Goal: Task Accomplishment & Management: Use online tool/utility

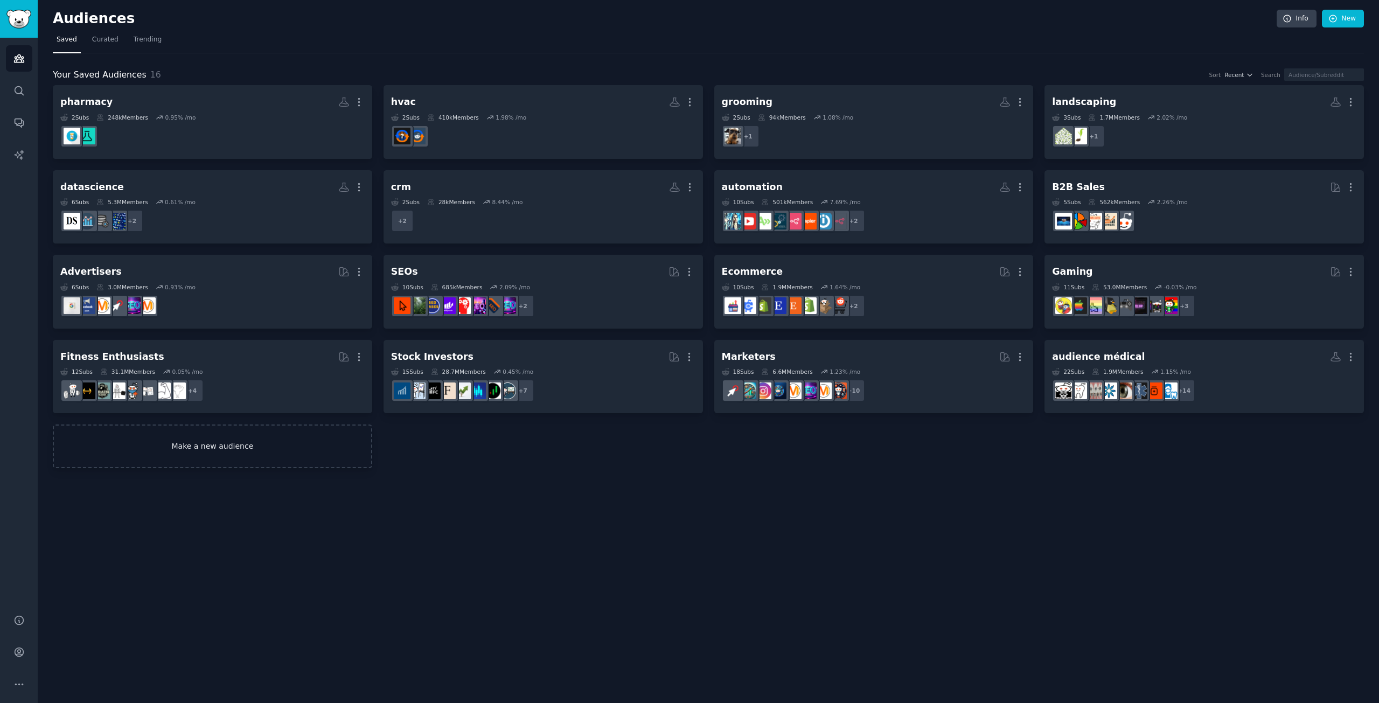
click at [245, 440] on link "Make a new audience" at bounding box center [212, 447] width 319 height 44
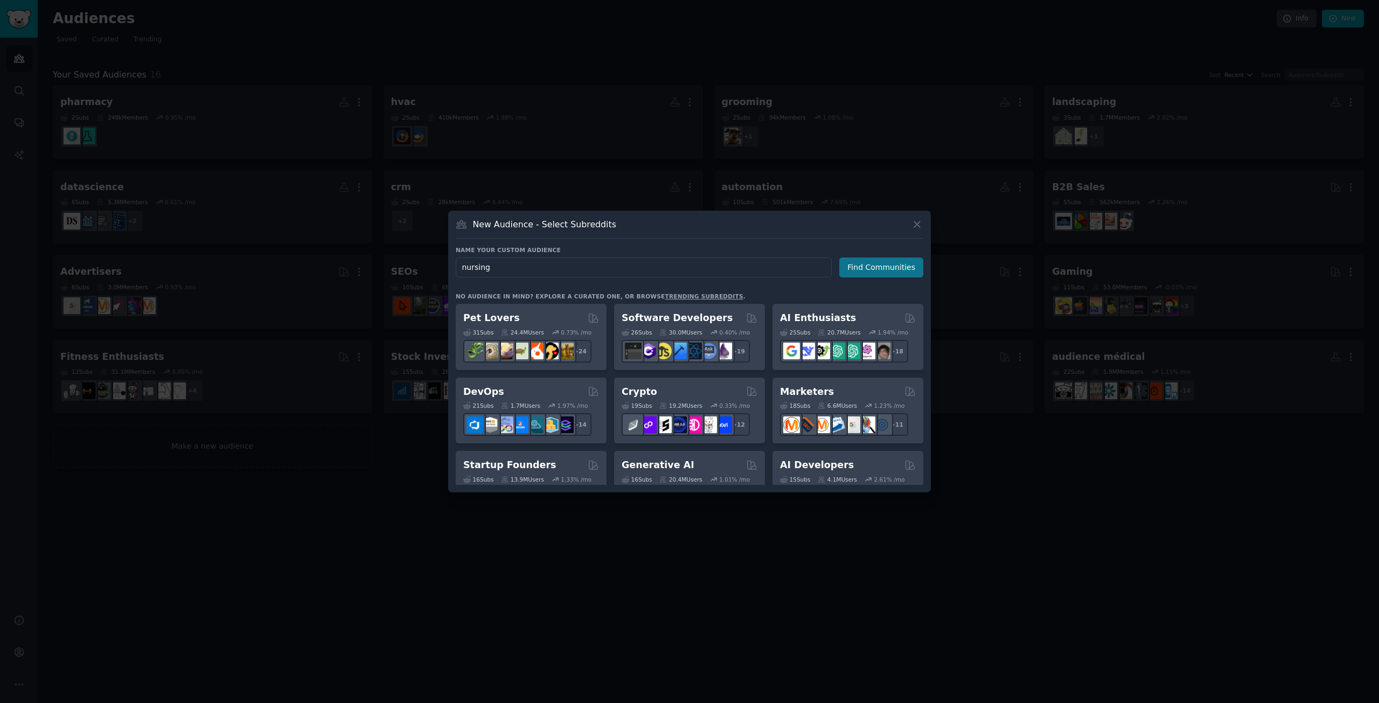
type input "nursing"
click at [853, 267] on button "Find Communities" at bounding box center [881, 268] width 84 height 20
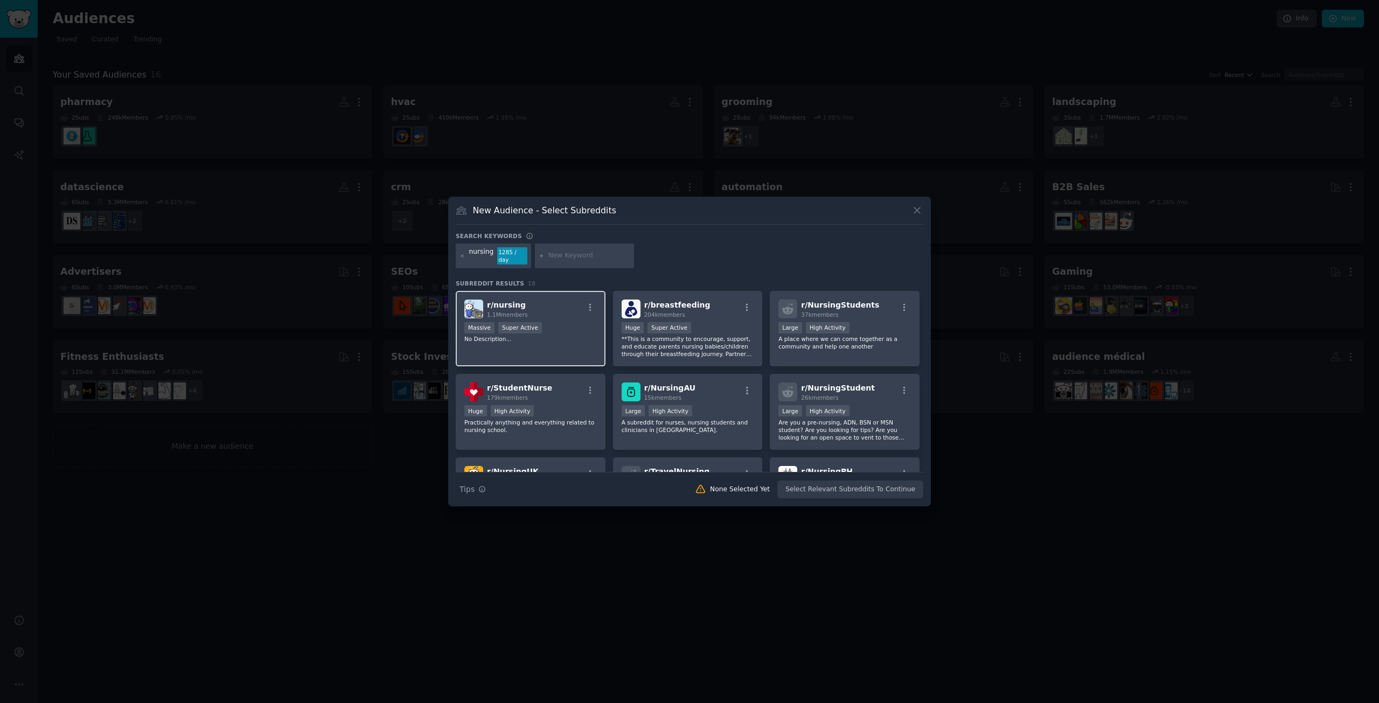
click at [557, 311] on div "r/ nursing 1.1M members" at bounding box center [530, 309] width 133 height 19
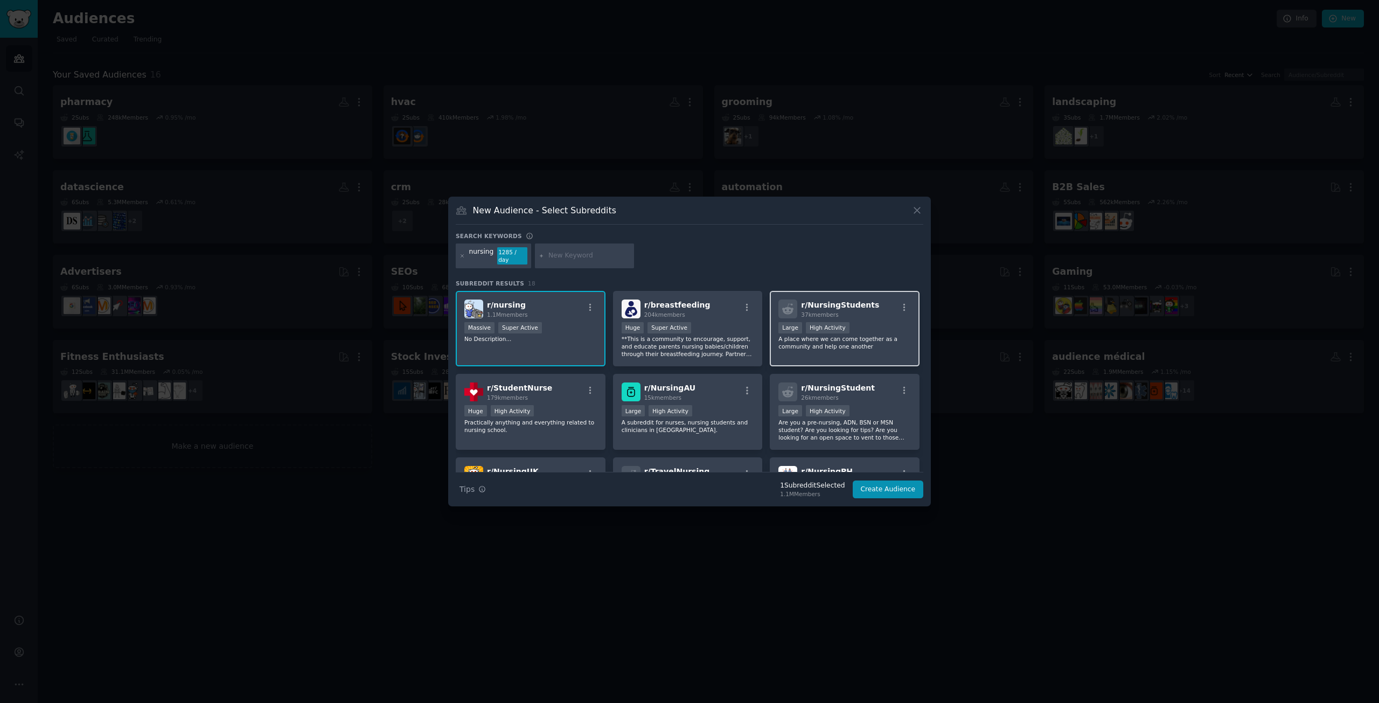
click at [862, 326] on div ">= 80th percentile for submissions / day Large High Activity" at bounding box center [844, 328] width 133 height 13
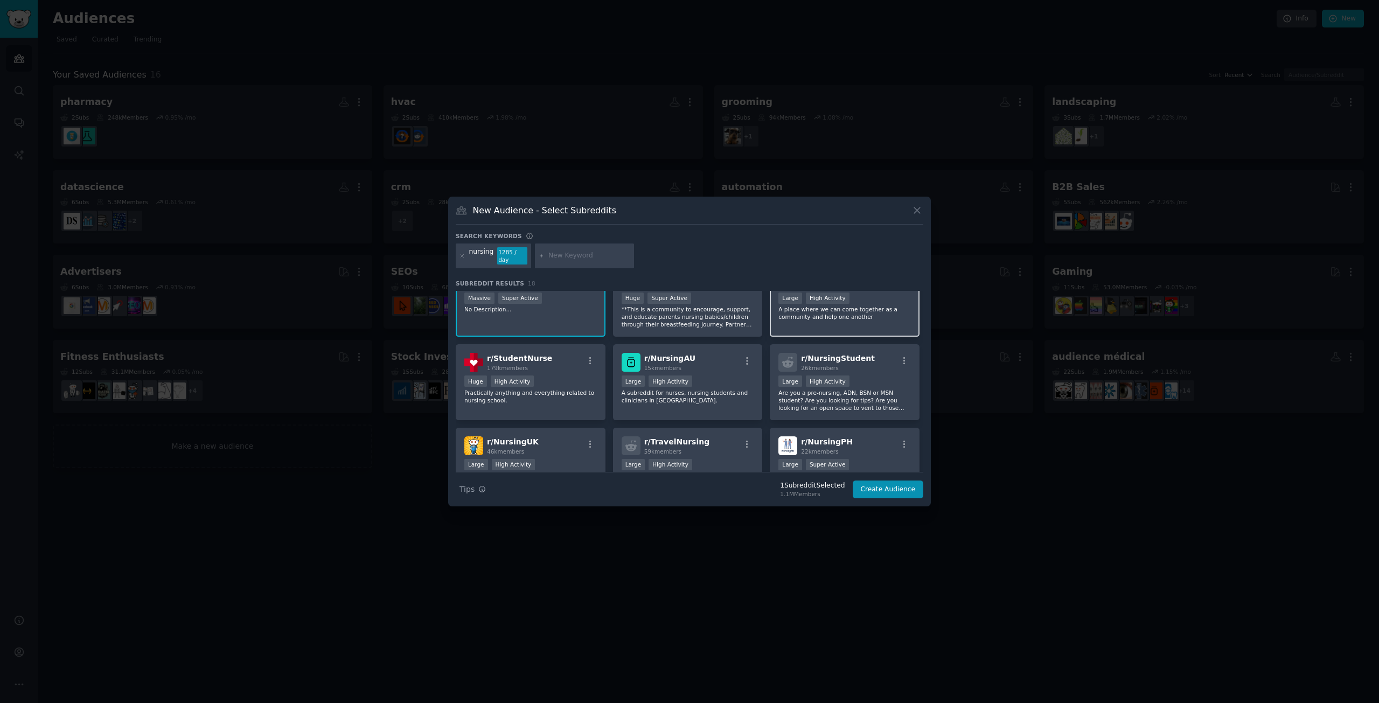
scroll to position [54, 0]
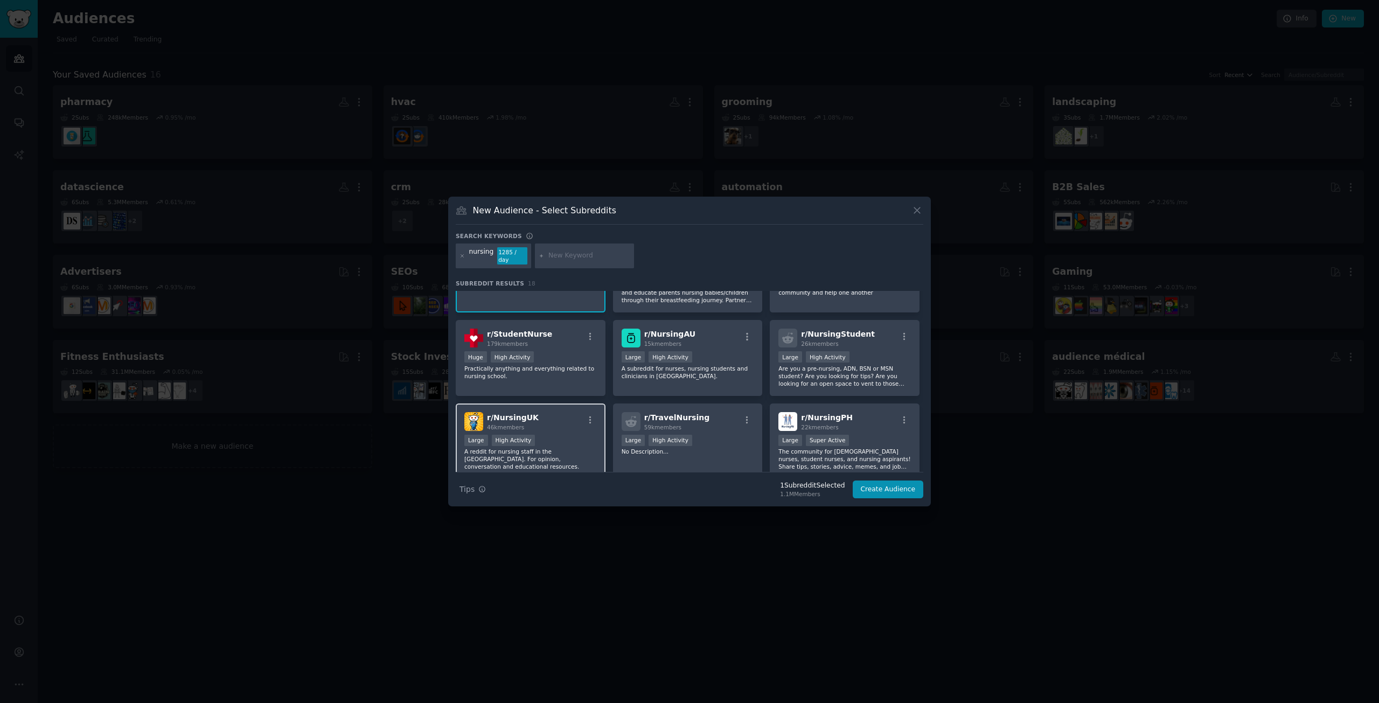
click at [568, 416] on div "r/ NursingUK 46k members" at bounding box center [530, 421] width 133 height 19
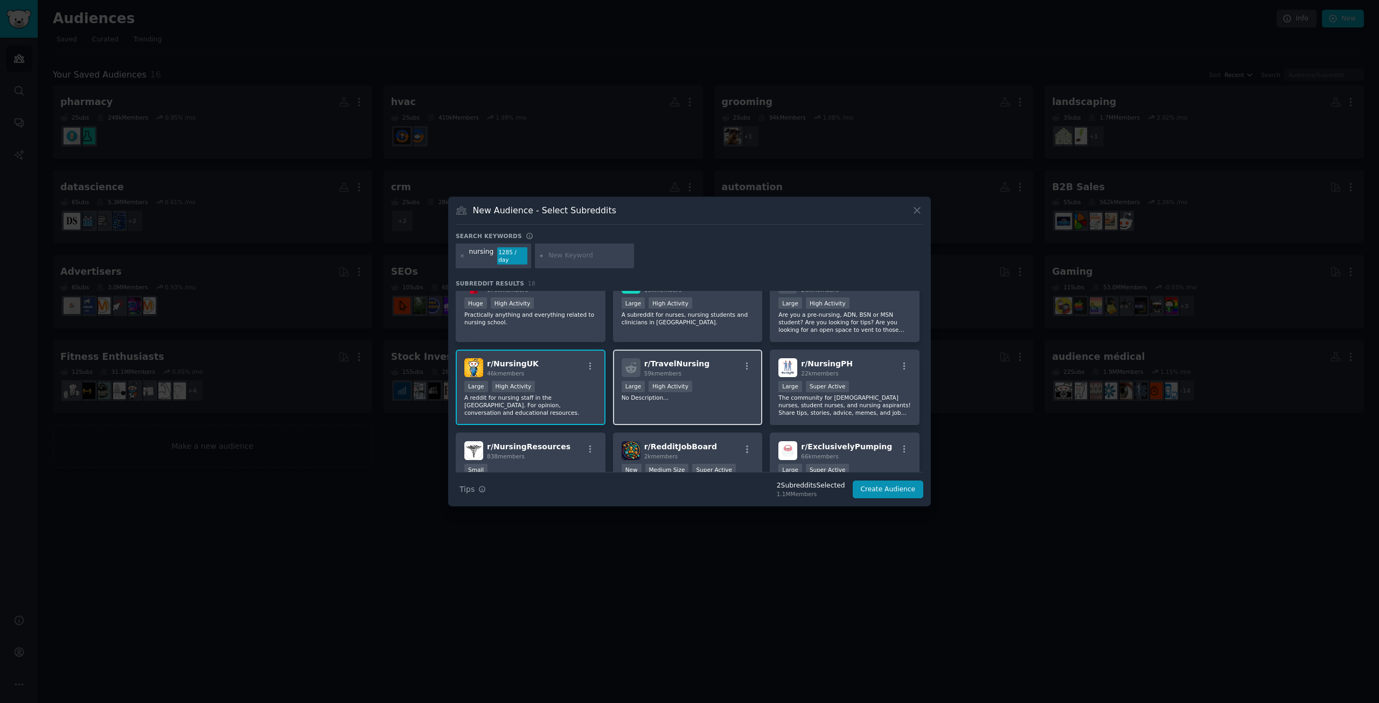
click at [734, 375] on div "r/ TravelNursing 59k members Large High Activity No Description..." at bounding box center [688, 388] width 150 height 76
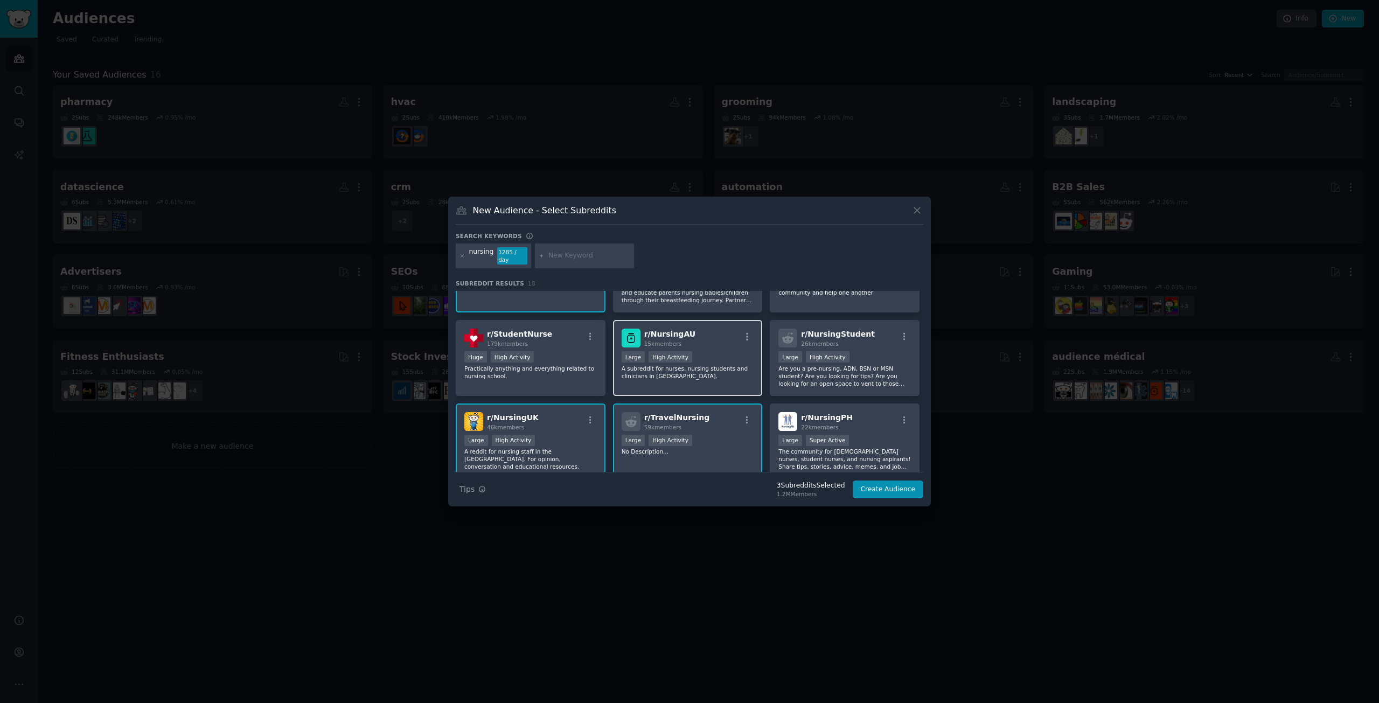
click at [714, 341] on div "r/ NursingAU 15k members" at bounding box center [688, 338] width 133 height 19
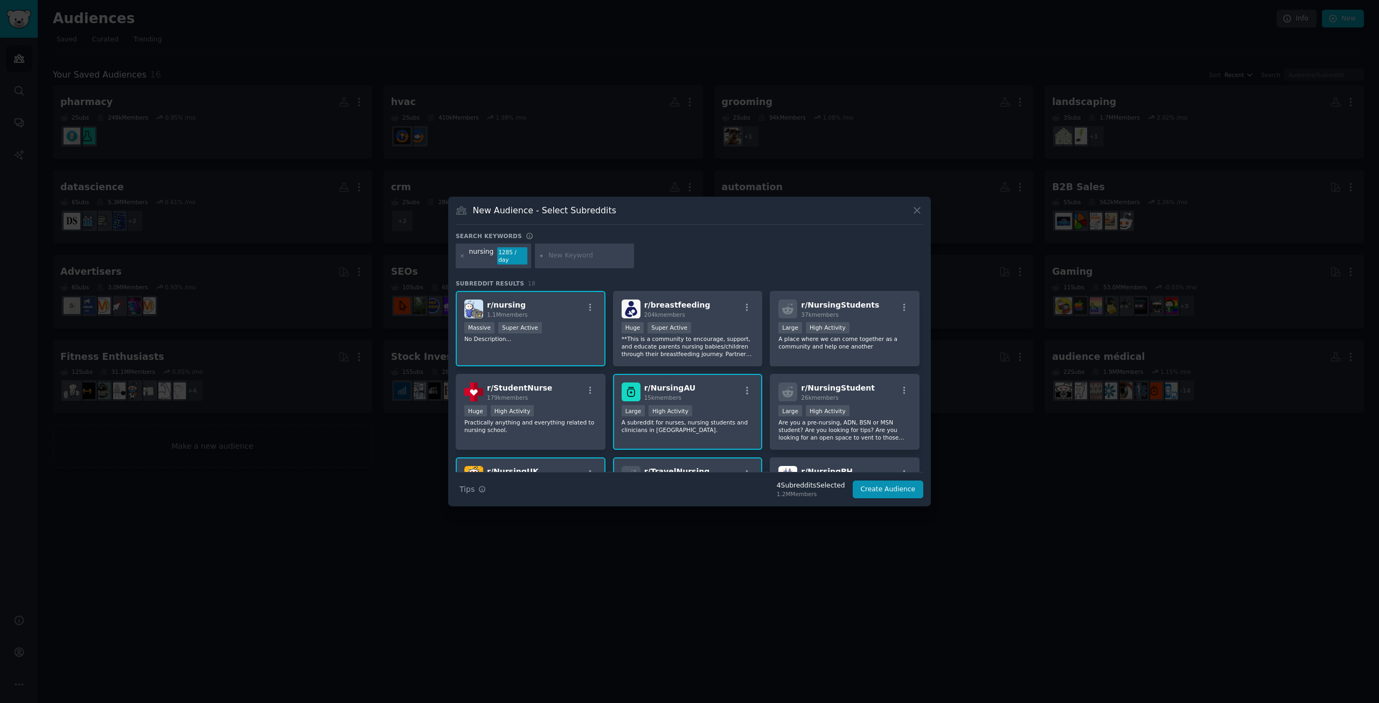
scroll to position [215, 0]
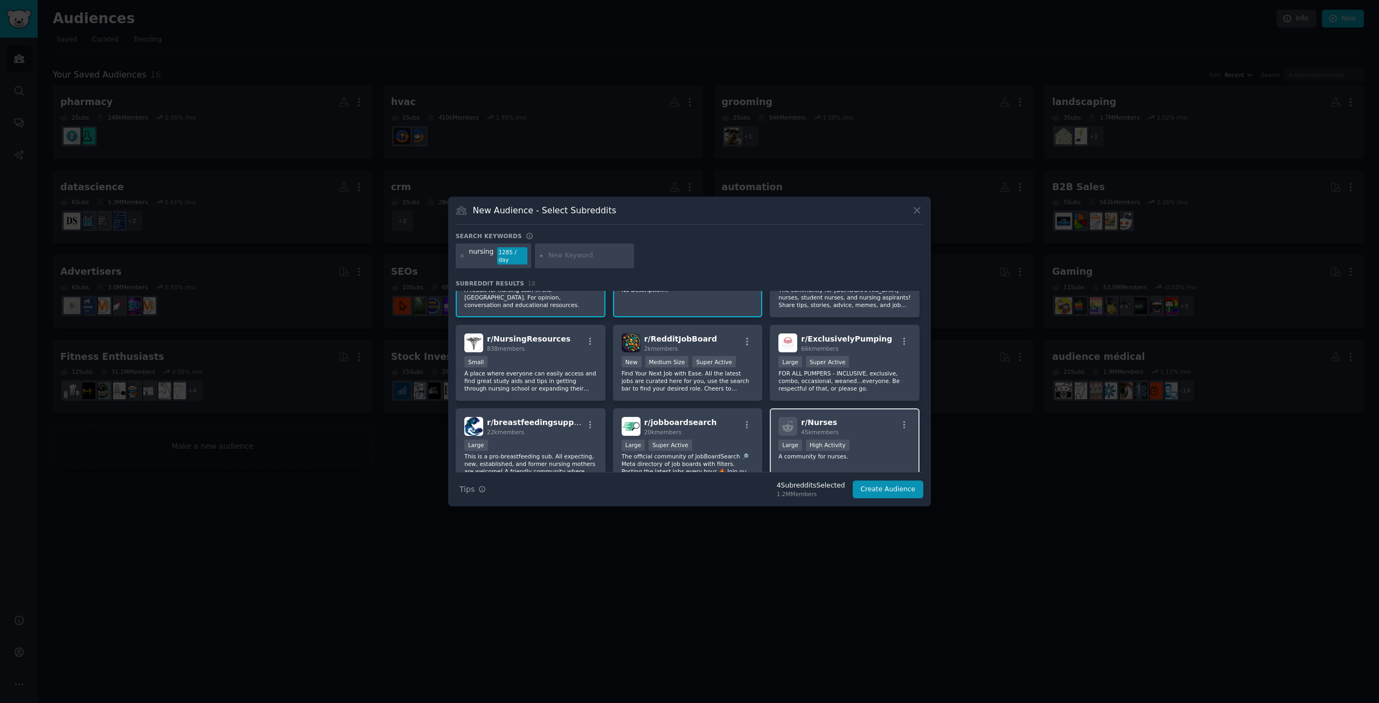
click at [871, 453] on p "A community for nurses." at bounding box center [844, 457] width 133 height 8
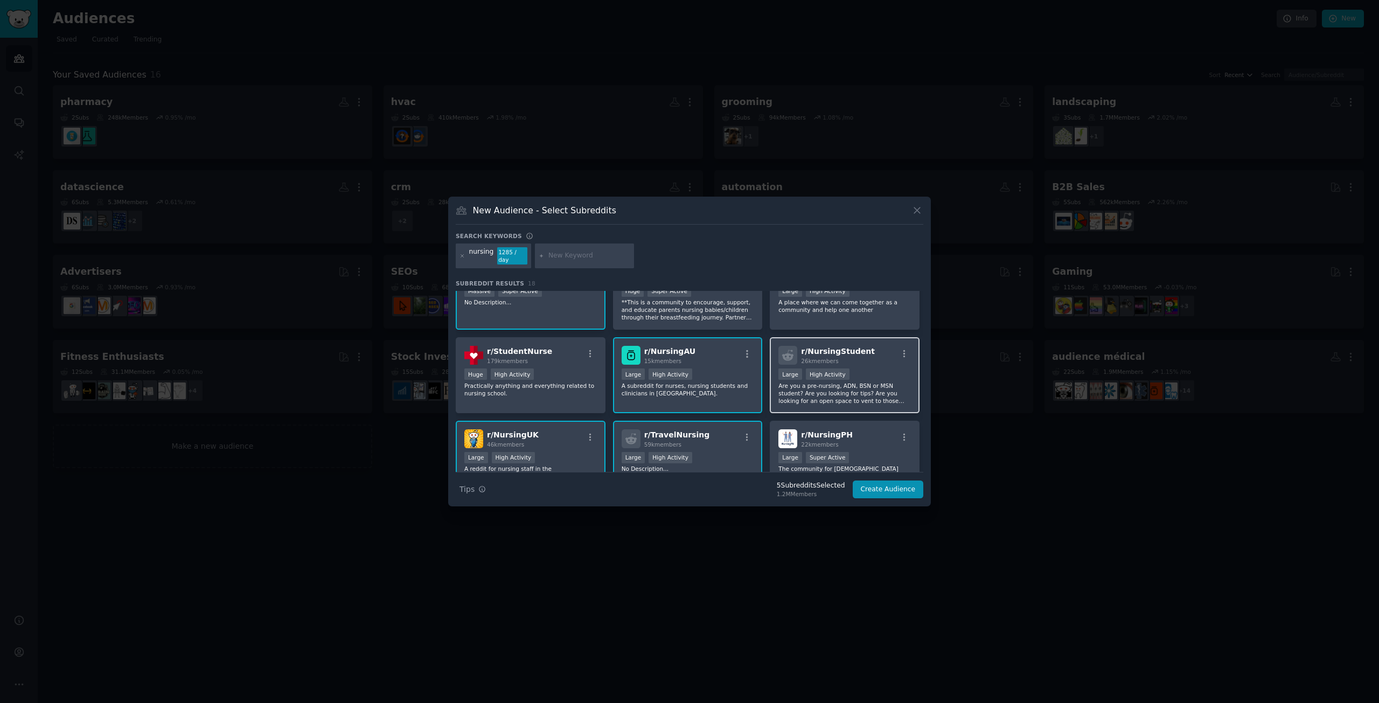
scroll to position [54, 0]
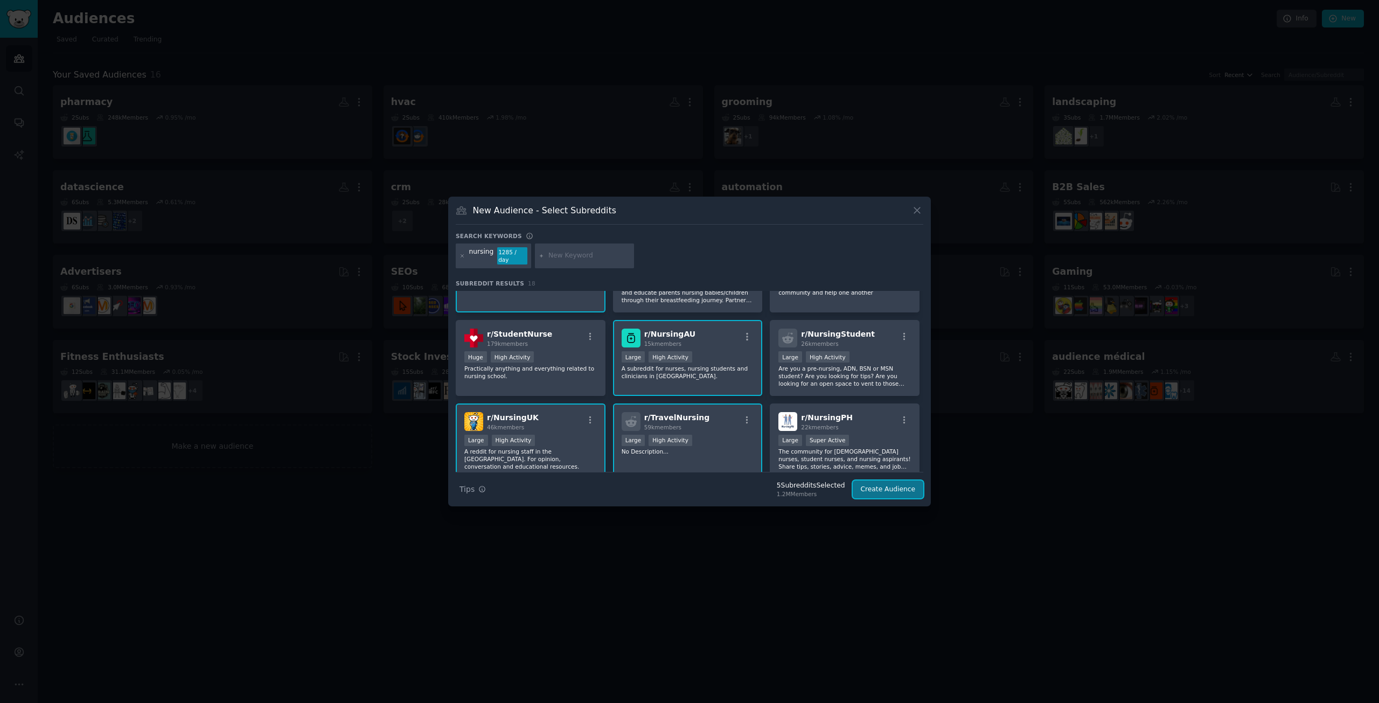
click at [885, 485] on button "Create Audience" at bounding box center [888, 490] width 71 height 18
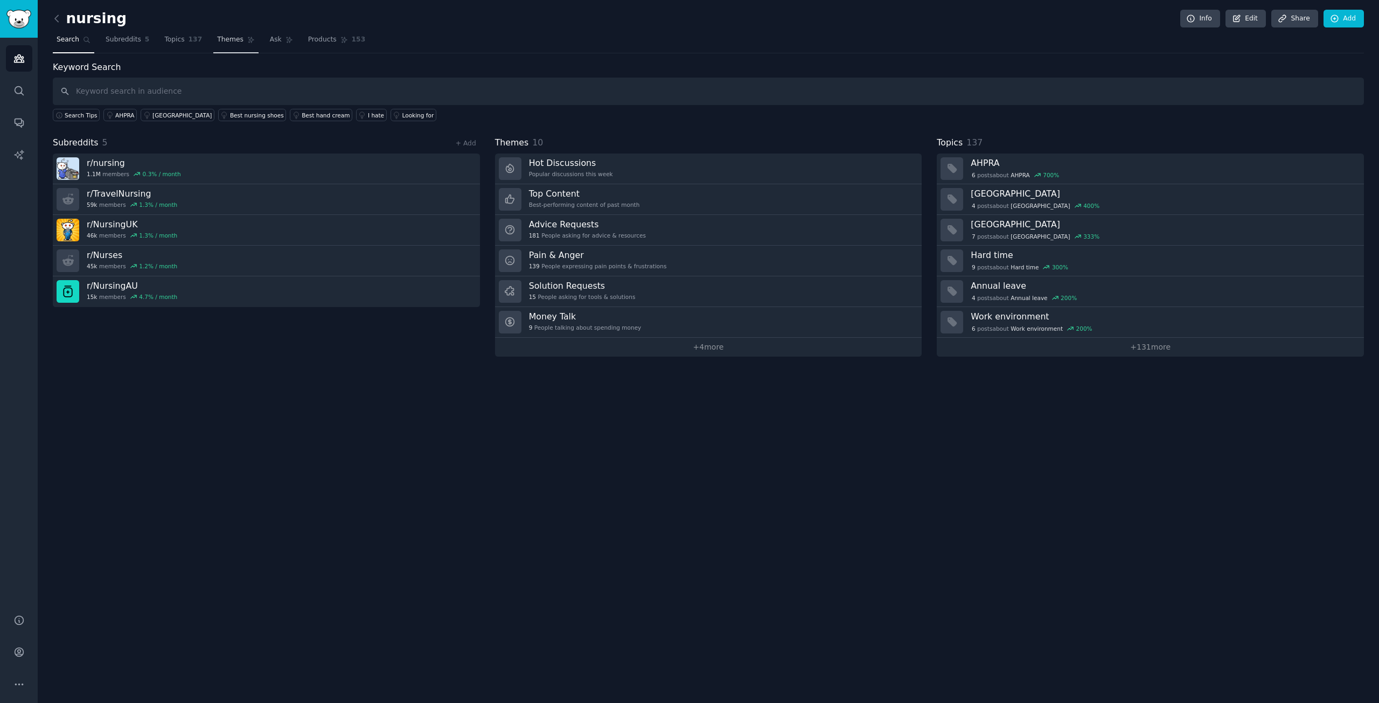
click at [217, 37] on span "Themes" at bounding box center [230, 40] width 26 height 10
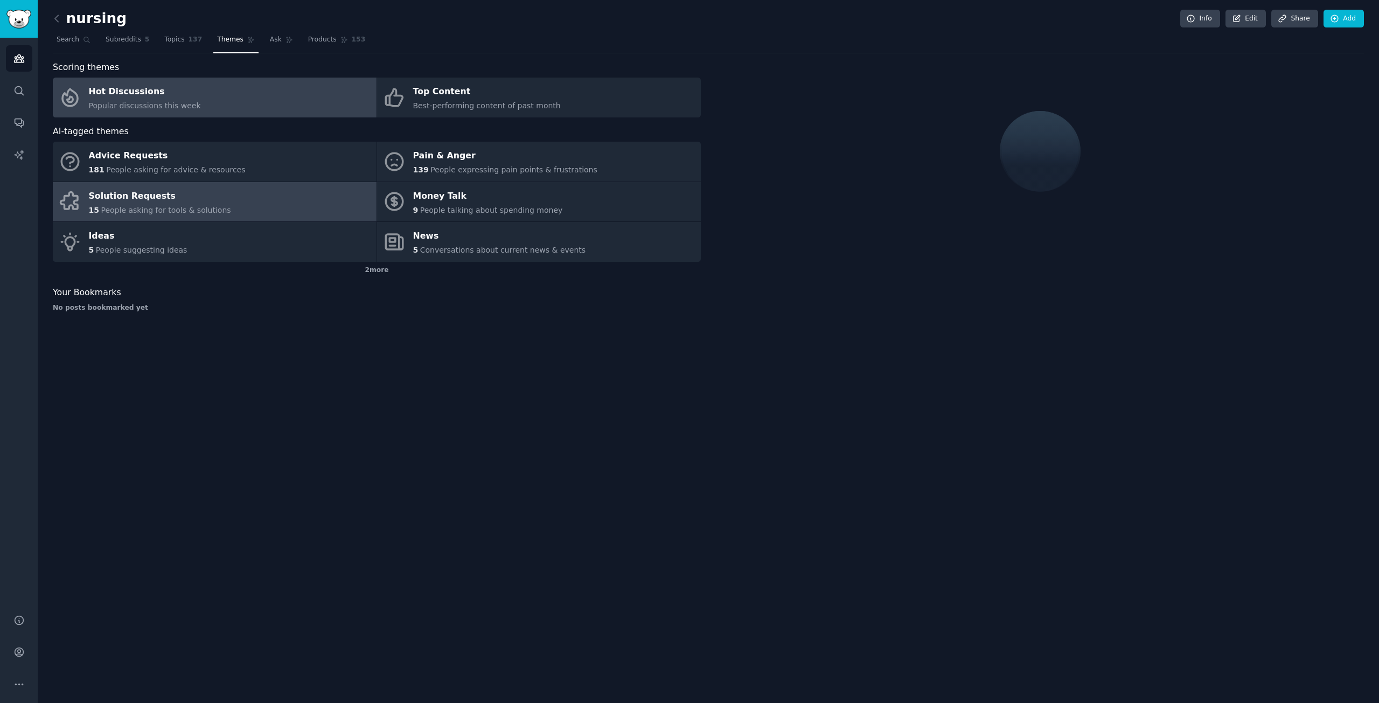
click at [223, 201] on link "Solution Requests 15 People asking for tools & solutions" at bounding box center [215, 202] width 324 height 40
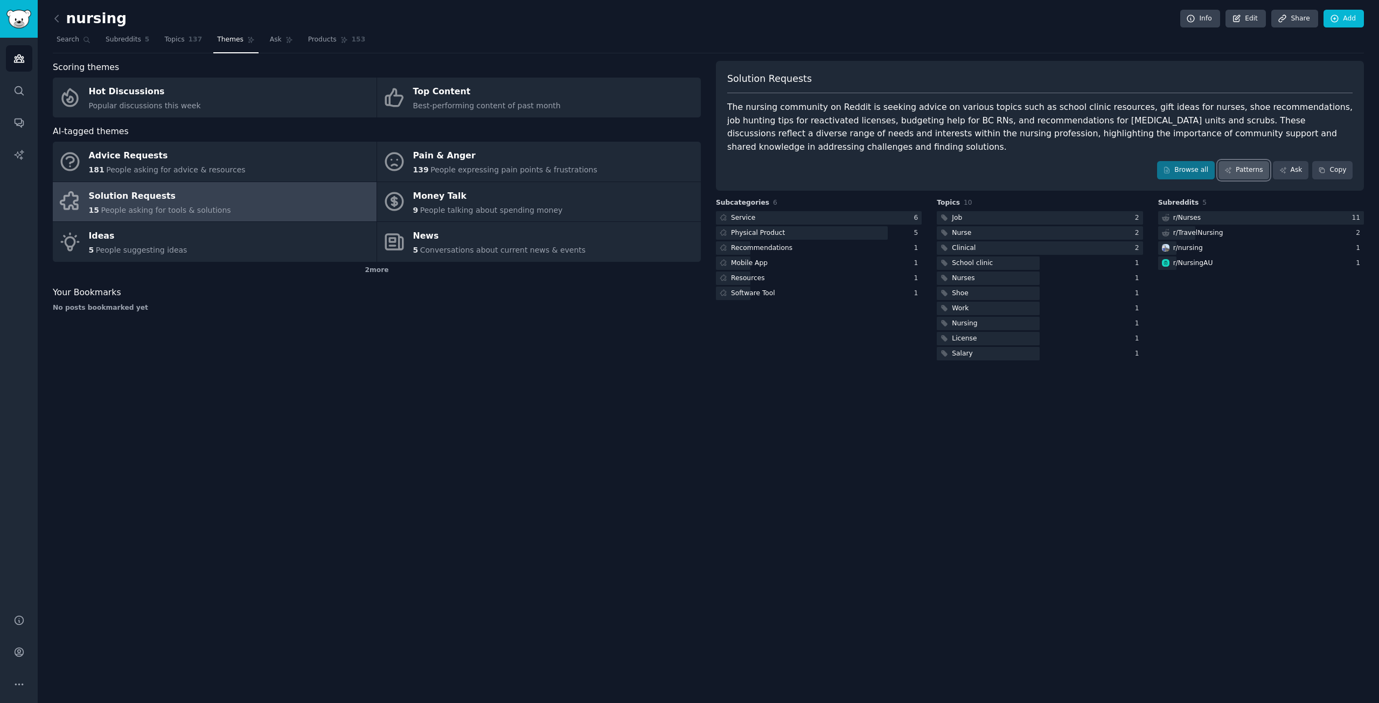
click at [1234, 161] on link "Patterns" at bounding box center [1244, 170] width 51 height 18
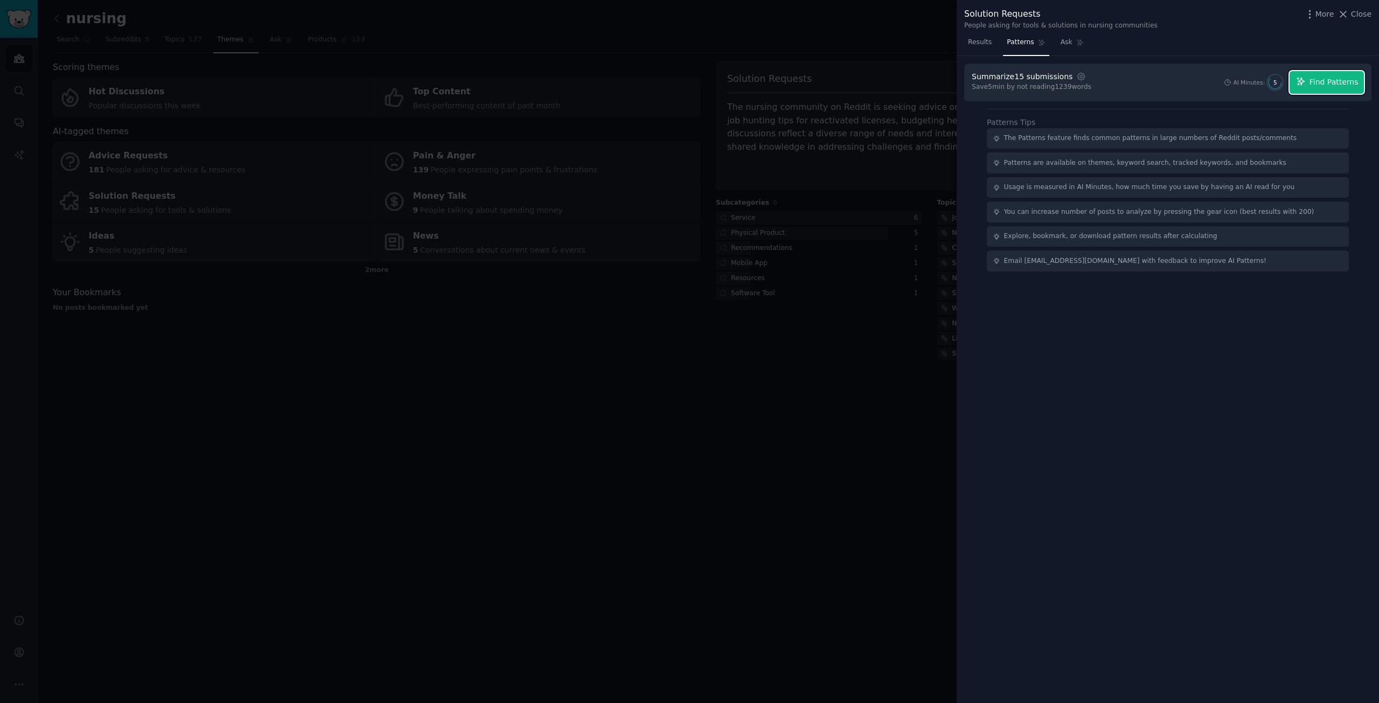
click at [1340, 88] on button "Find Patterns" at bounding box center [1327, 82] width 74 height 23
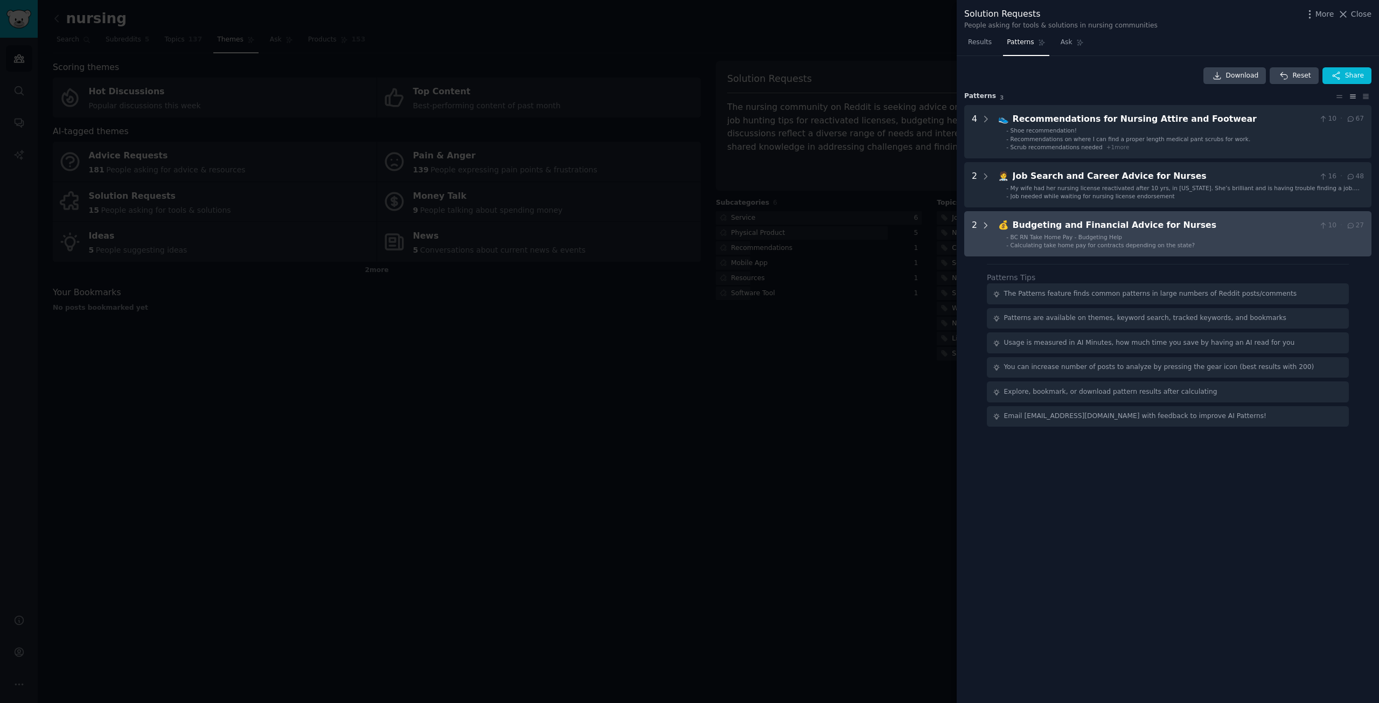
click at [985, 227] on icon at bounding box center [986, 224] width 3 height 5
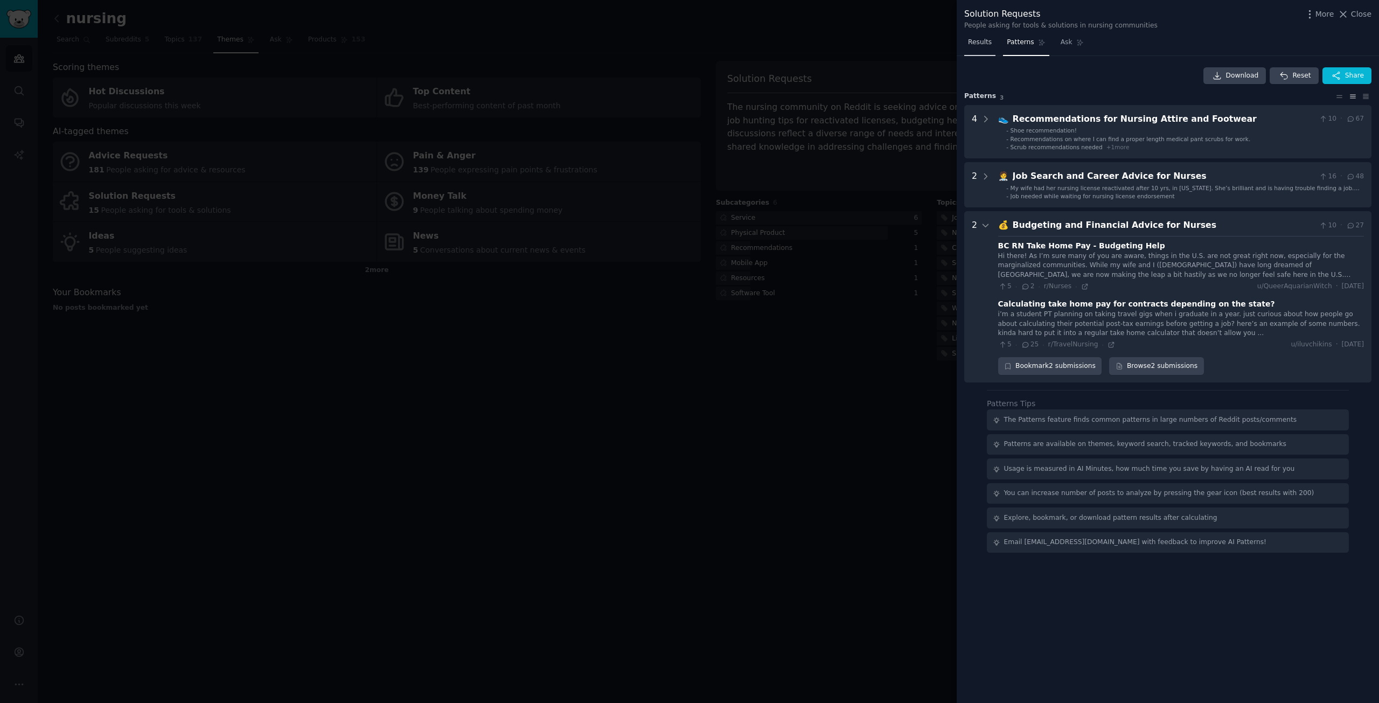
click at [986, 40] on span "Results" at bounding box center [980, 43] width 24 height 10
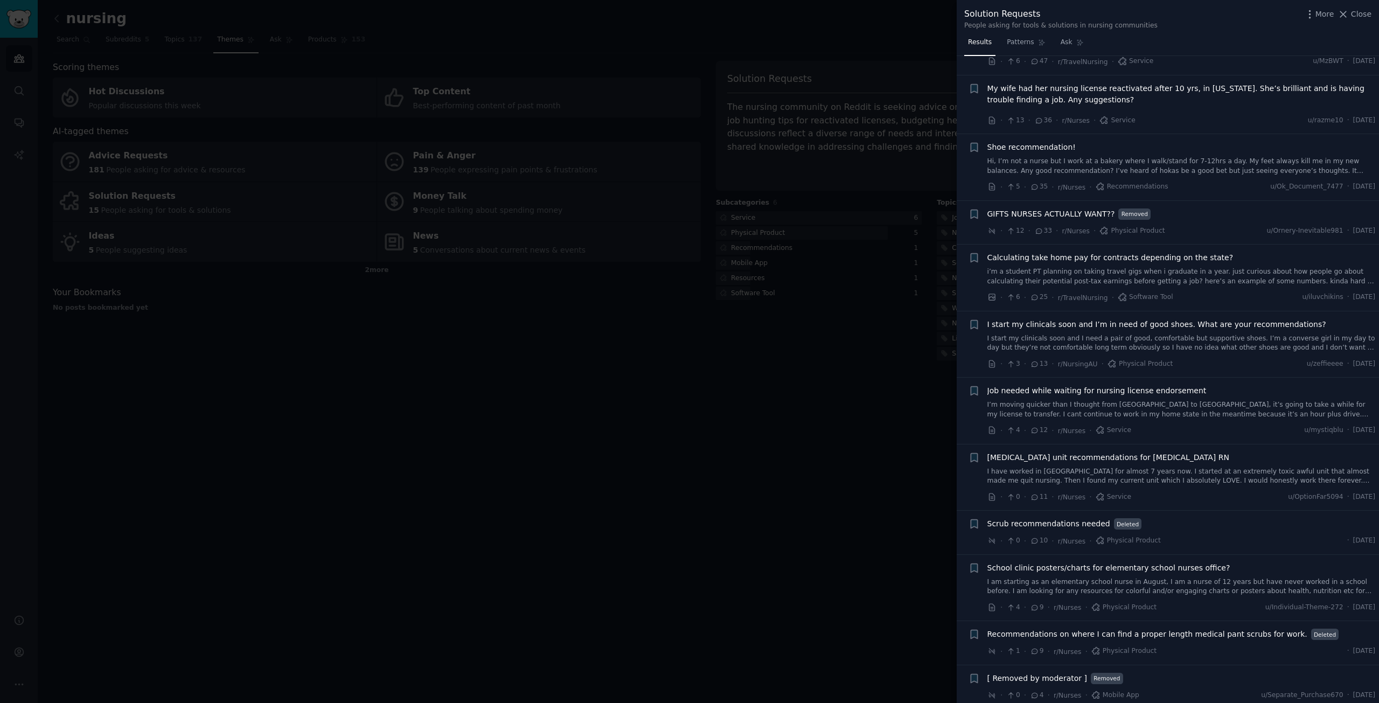
scroll to position [74, 0]
click at [580, 468] on div at bounding box center [689, 351] width 1379 height 703
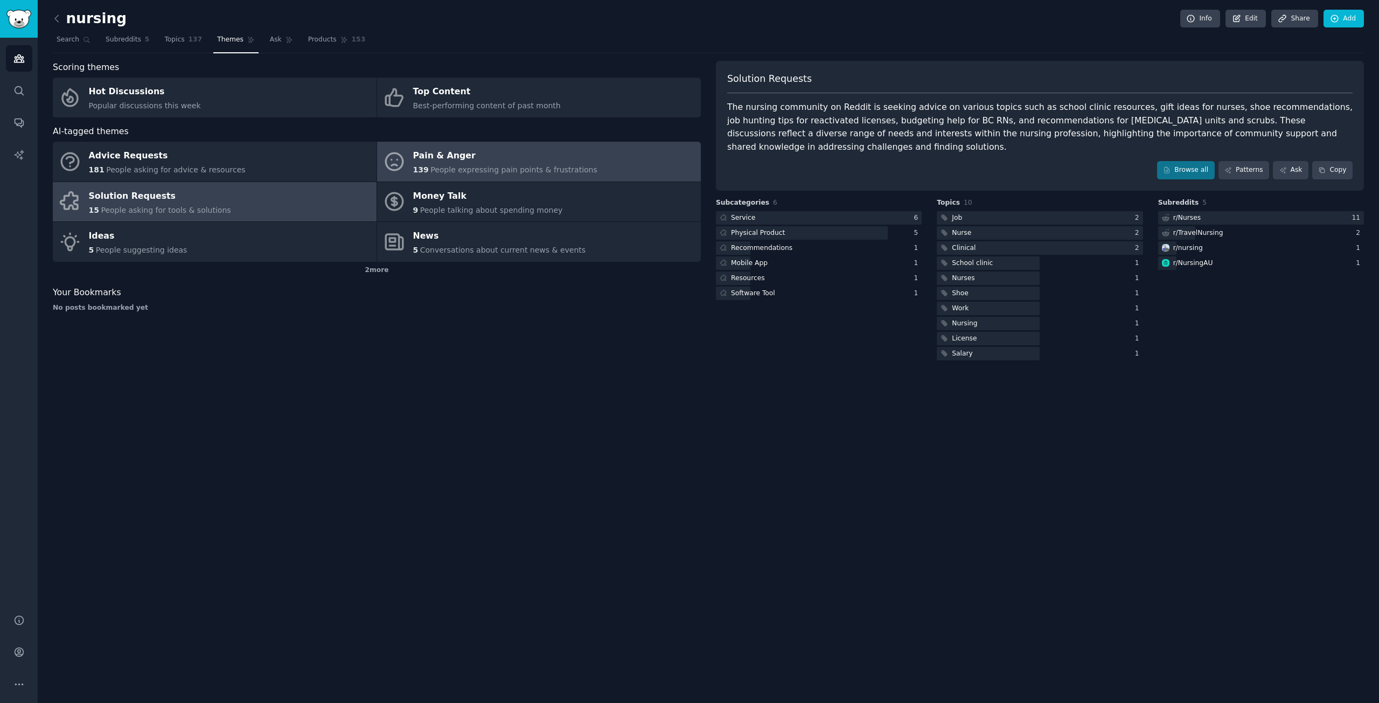
click at [451, 171] on span "People expressing pain points & frustrations" at bounding box center [513, 169] width 167 height 9
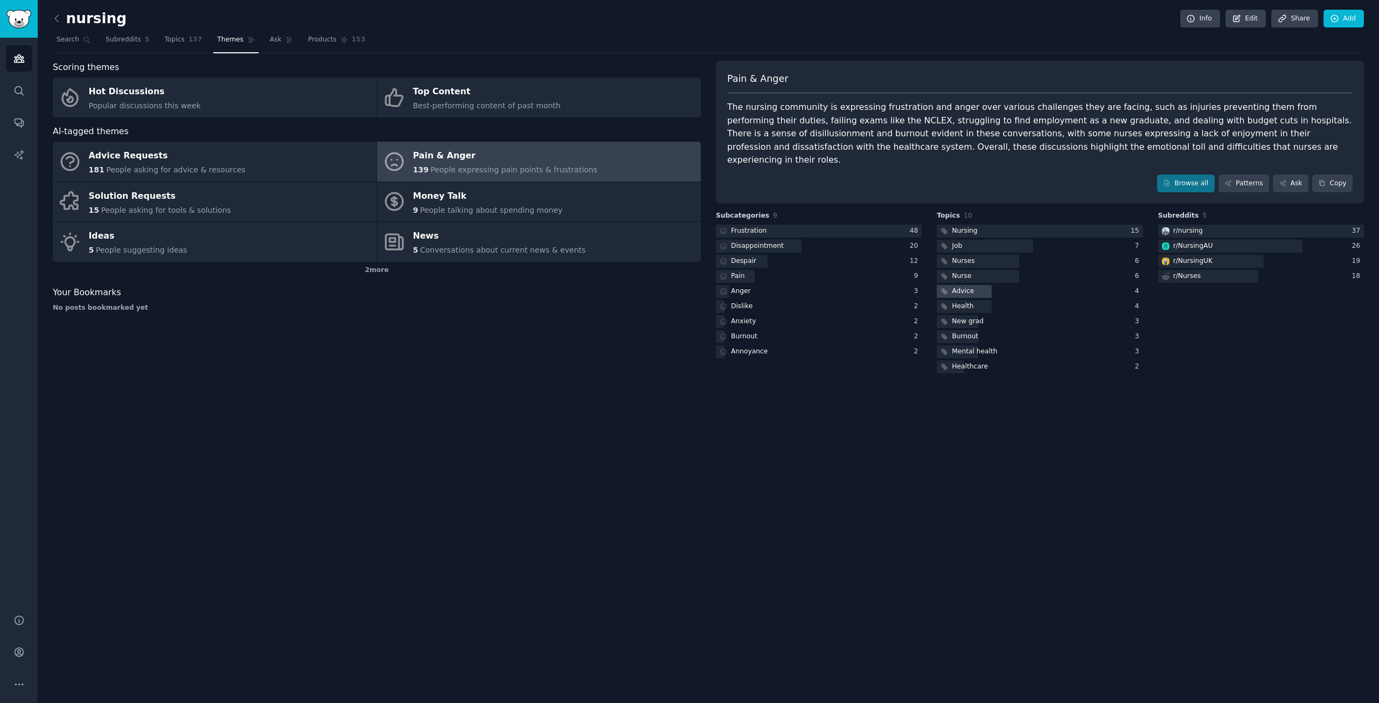
click at [983, 285] on div at bounding box center [964, 291] width 55 height 13
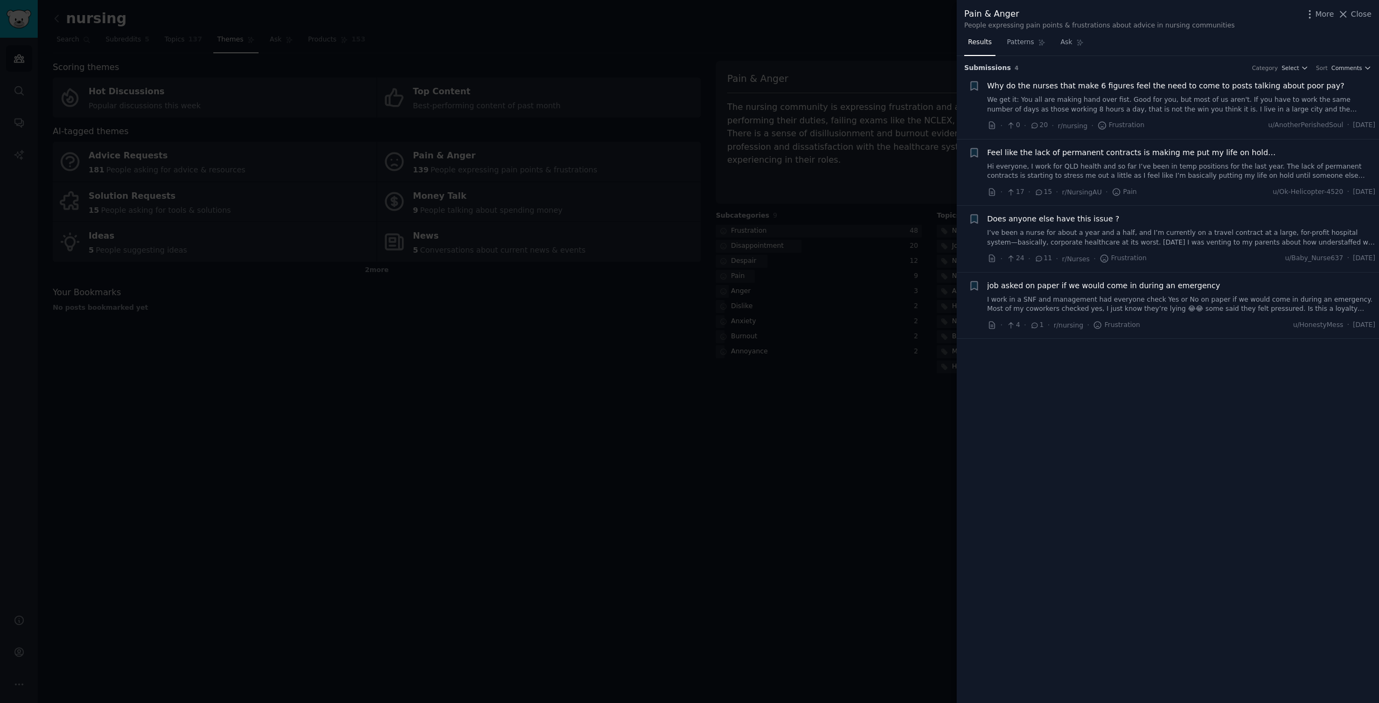
click at [1177, 311] on link "I work in a SNF and management had everyone check Yes or No on paper if we woul…" at bounding box center [1182, 304] width 388 height 19
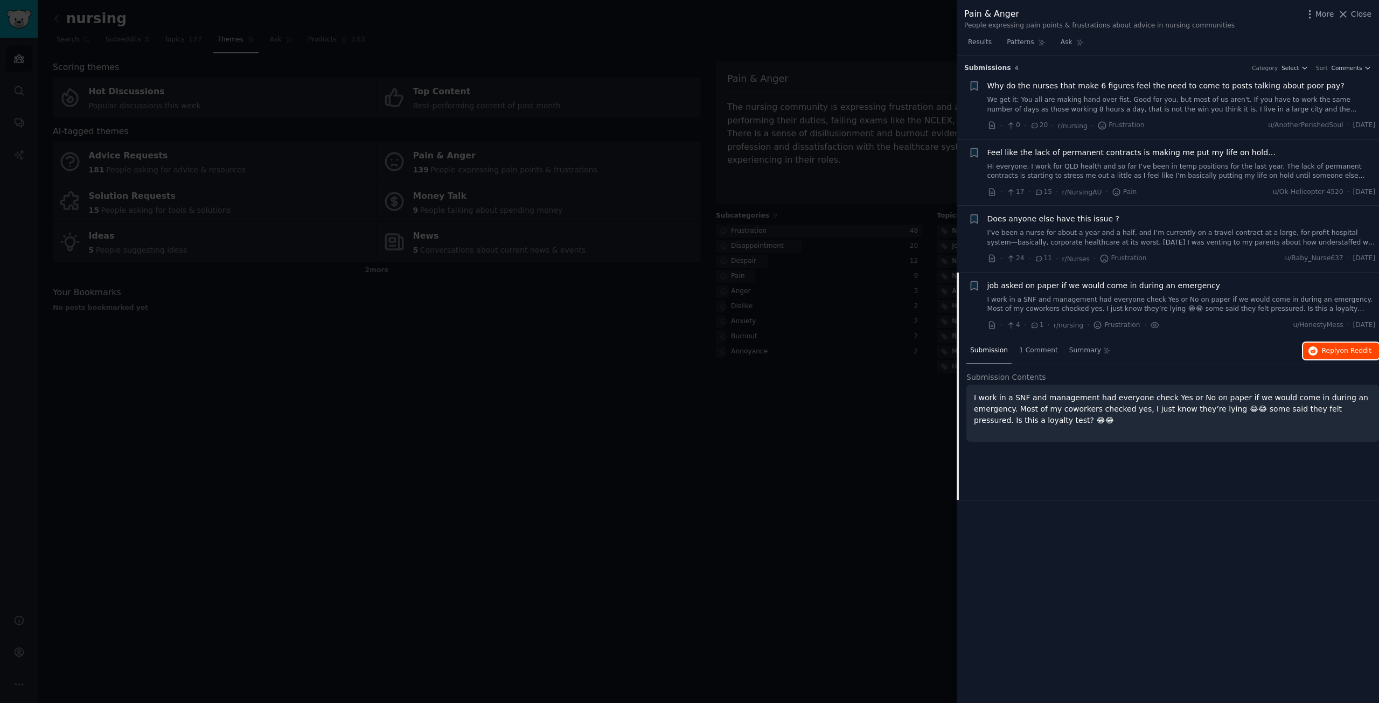
click at [1375, 347] on button "Reply on Reddit" at bounding box center [1341, 351] width 76 height 17
click at [1033, 47] on link "Patterns" at bounding box center [1026, 45] width 46 height 22
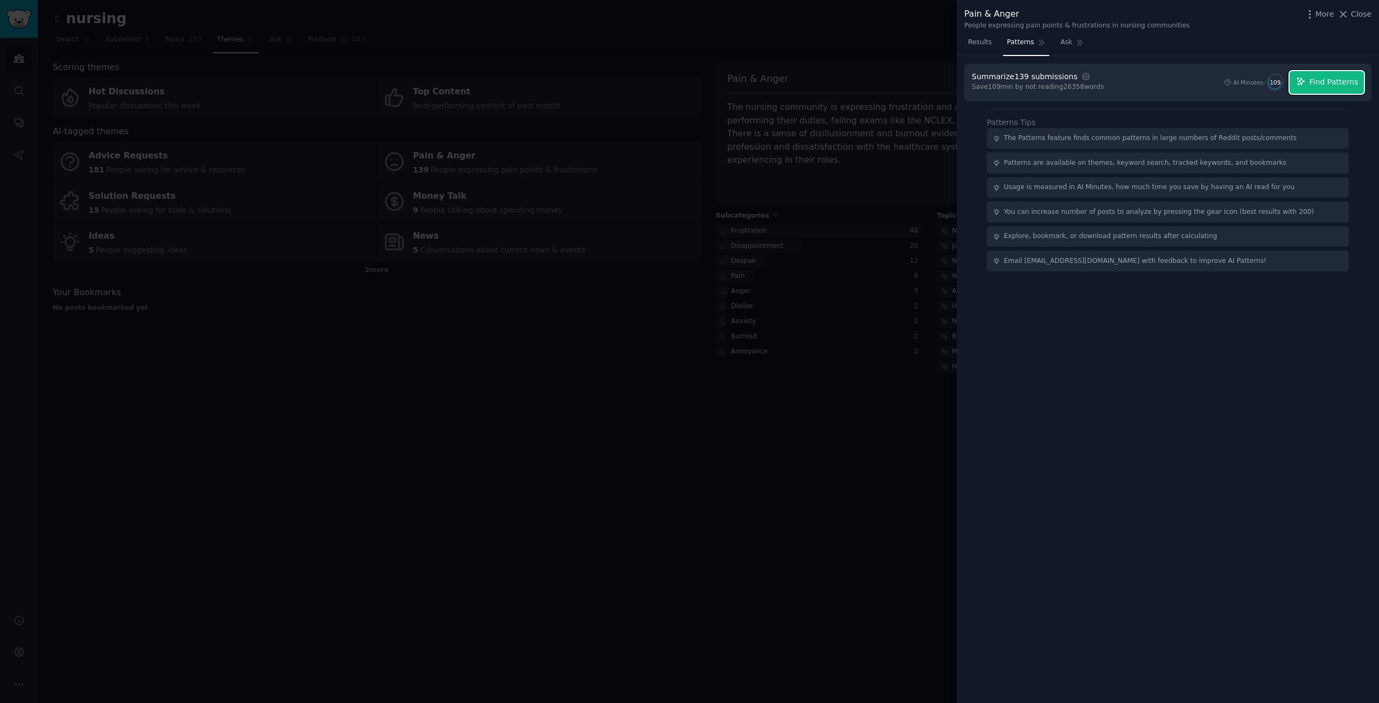
click at [1336, 81] on span "Find Patterns" at bounding box center [1334, 82] width 49 height 11
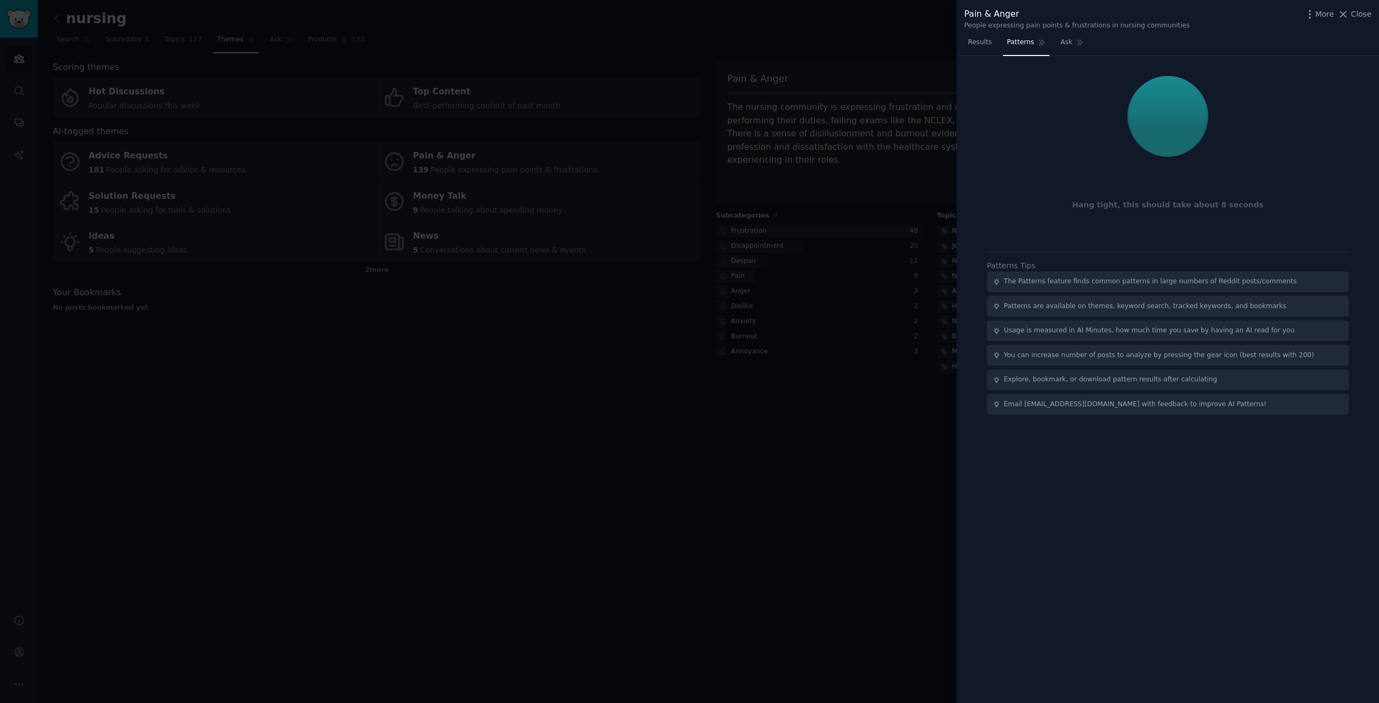
drag, startPoint x: 1336, startPoint y: 81, endPoint x: 1285, endPoint y: 54, distance: 56.6
click at [1285, 54] on div "Results Patterns Ask" at bounding box center [1168, 45] width 422 height 22
